Goal: Information Seeking & Learning: Learn about a topic

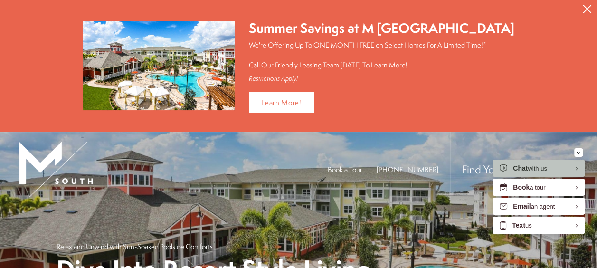
click at [586, 9] on icon "Close Alert" at bounding box center [587, 9] width 9 height 9
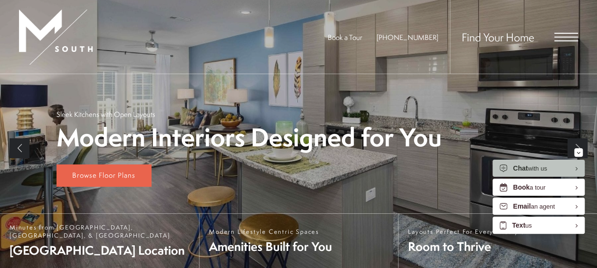
click at [561, 35] on span "Open Menu" at bounding box center [566, 37] width 24 height 9
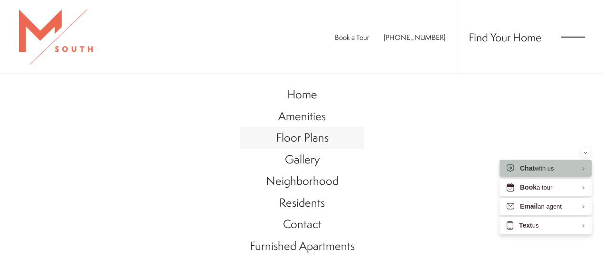
click at [288, 133] on span "Floor Plans" at bounding box center [302, 137] width 53 height 16
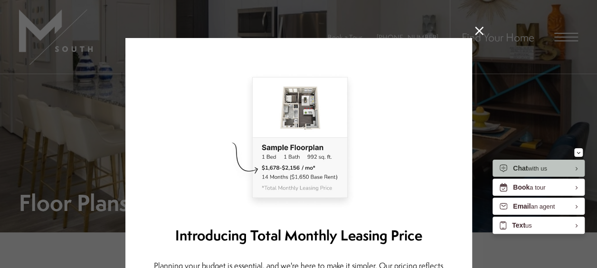
click at [479, 29] on icon at bounding box center [479, 31] width 9 height 9
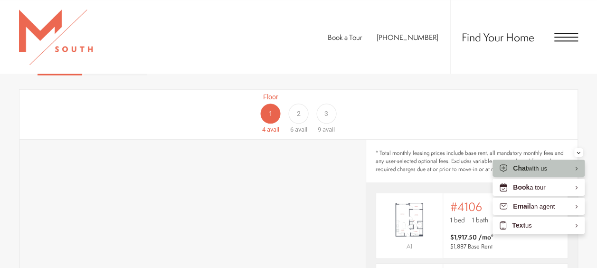
scroll to position [570, 0]
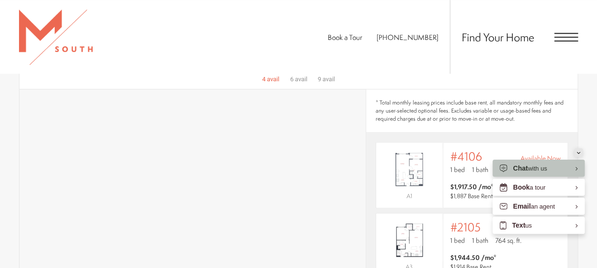
click at [579, 154] on div "Minimize" at bounding box center [579, 152] width 4 height 9
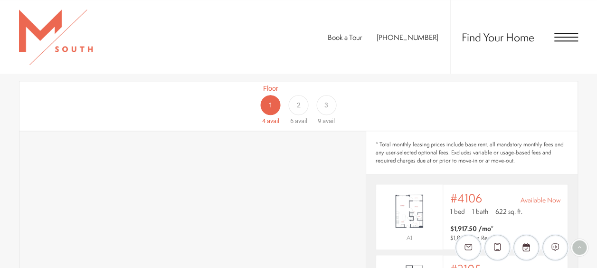
scroll to position [523, 0]
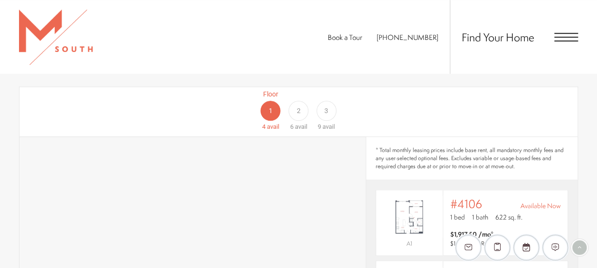
click at [326, 106] on span "3" at bounding box center [326, 111] width 4 height 10
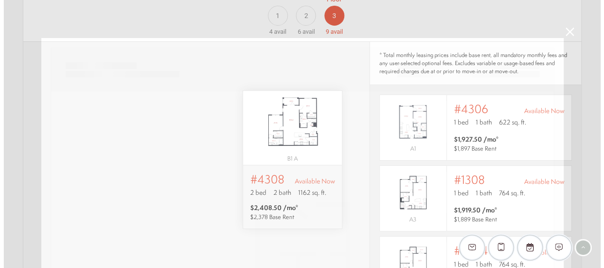
scroll to position [0, 0]
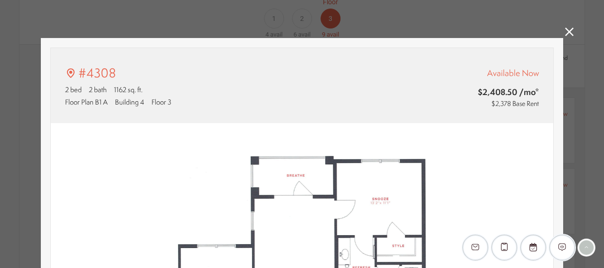
type input "**********"
click at [565, 31] on icon at bounding box center [569, 32] width 9 height 9
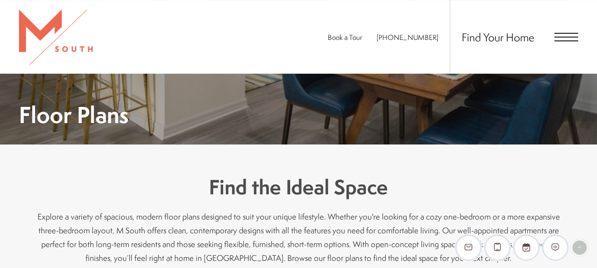
scroll to position [143, 0]
